Goal: Contribute content

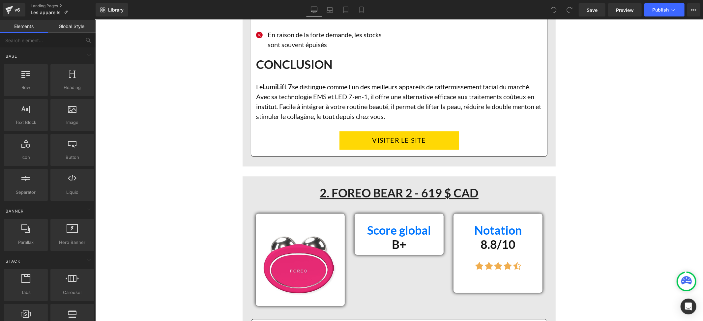
scroll to position [5260, 0]
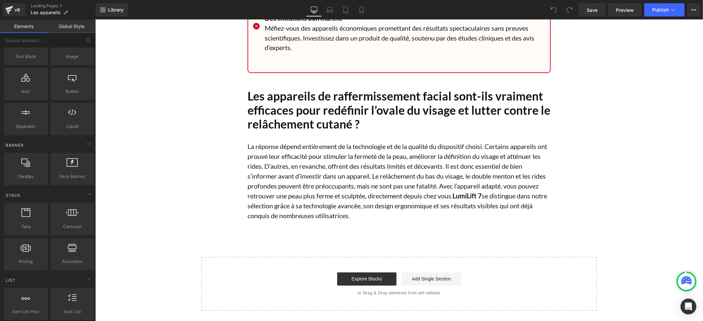
scroll to position [0, 0]
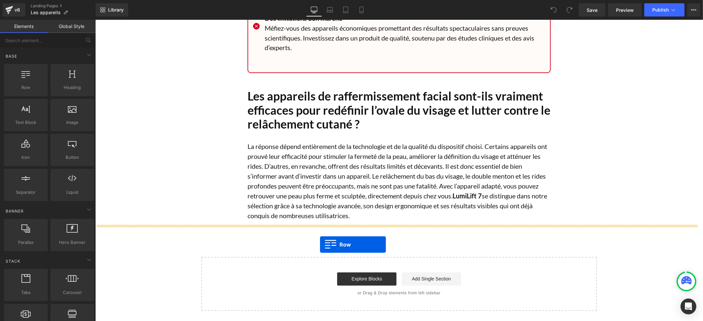
drag, startPoint x: 123, startPoint y: 107, endPoint x: 320, endPoint y: 244, distance: 240.1
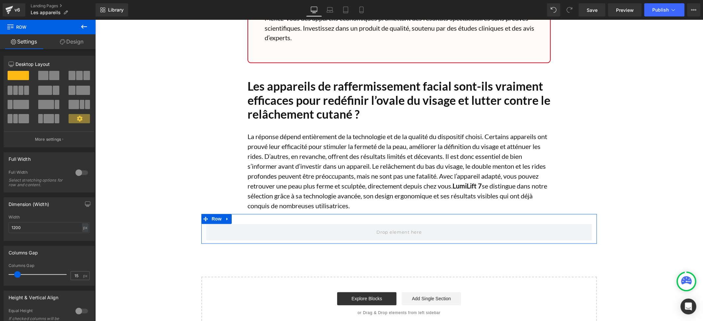
click at [80, 45] on link "Design" at bounding box center [72, 41] width 48 height 15
click at [0, 0] on div "Spacing" at bounding box center [0, 0] width 0 height 0
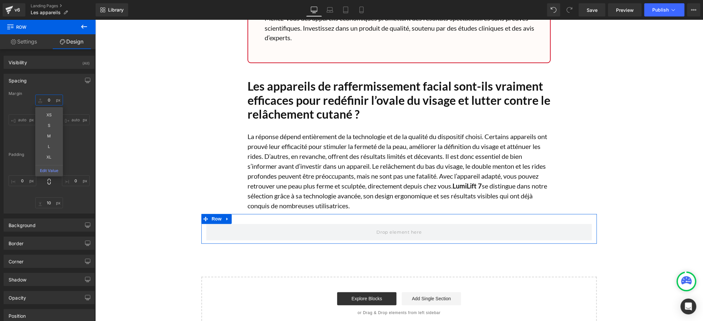
click at [46, 99] on input "text" at bounding box center [49, 100] width 28 height 11
type input "50"
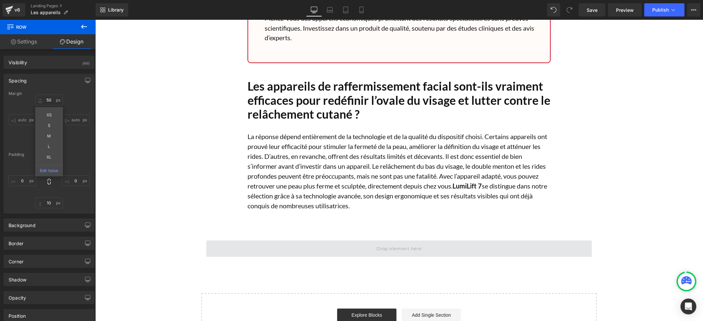
click at [308, 251] on span at bounding box center [399, 248] width 386 height 16
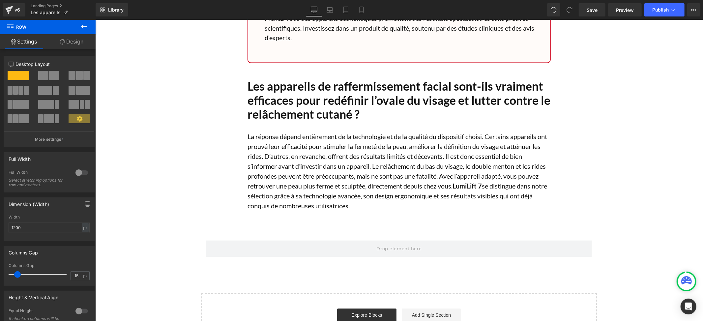
click at [84, 28] on icon at bounding box center [84, 27] width 8 height 8
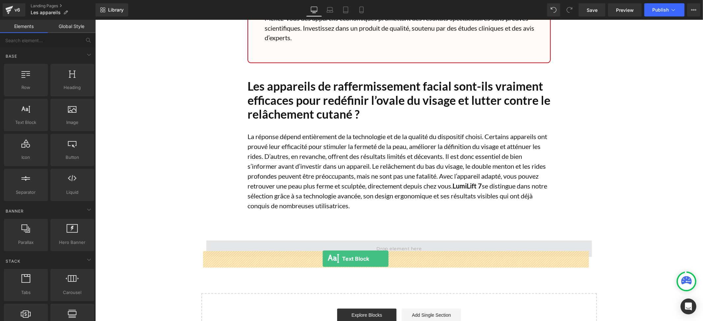
drag, startPoint x: 123, startPoint y: 132, endPoint x: 322, endPoint y: 258, distance: 235.7
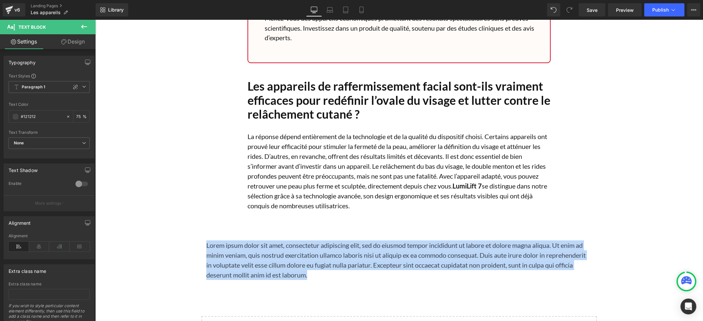
drag, startPoint x: 343, startPoint y: 285, endPoint x: 193, endPoint y: 253, distance: 153.1
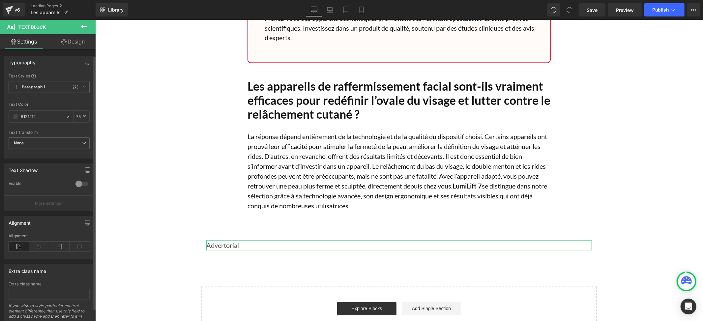
scroll to position [29, 0]
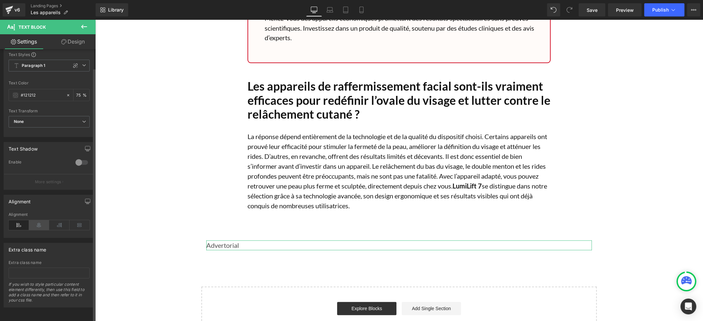
click at [37, 220] on icon at bounding box center [39, 225] width 20 height 10
click at [18, 93] on span at bounding box center [15, 95] width 5 height 5
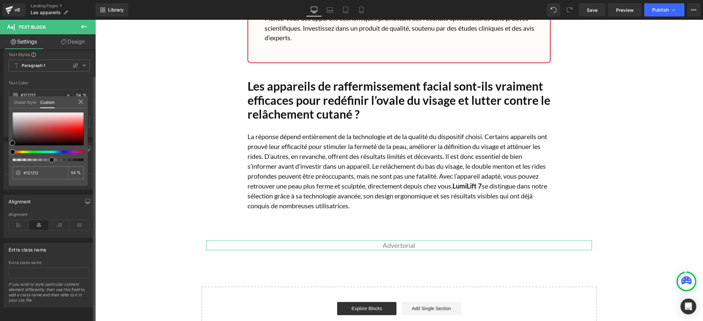
drag, startPoint x: 66, startPoint y: 160, endPoint x: 49, endPoint y: 162, distance: 16.6
click at [49, 162] on div "#121212 75 %" at bounding box center [48, 148] width 79 height 73
click at [596, 9] on span "Save" at bounding box center [592, 10] width 11 height 7
click at [664, 11] on span "Publish" at bounding box center [660, 9] width 16 height 5
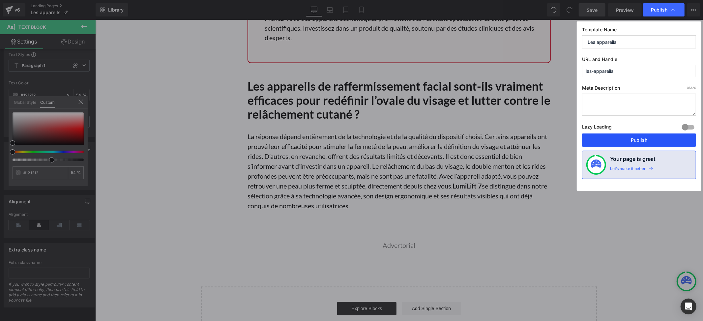
click at [610, 140] on button "Publish" at bounding box center [639, 139] width 114 height 13
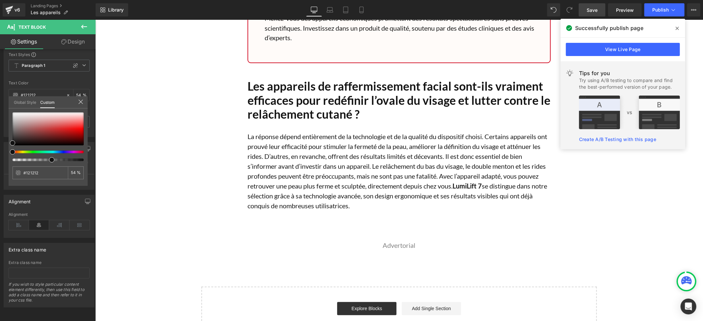
drag, startPoint x: 514, startPoint y: 121, endPoint x: 610, endPoint y: 141, distance: 97.4
click at [610, 140] on link "Create A/B Testing with this page" at bounding box center [617, 139] width 77 height 6
